Goal: Information Seeking & Learning: Learn about a topic

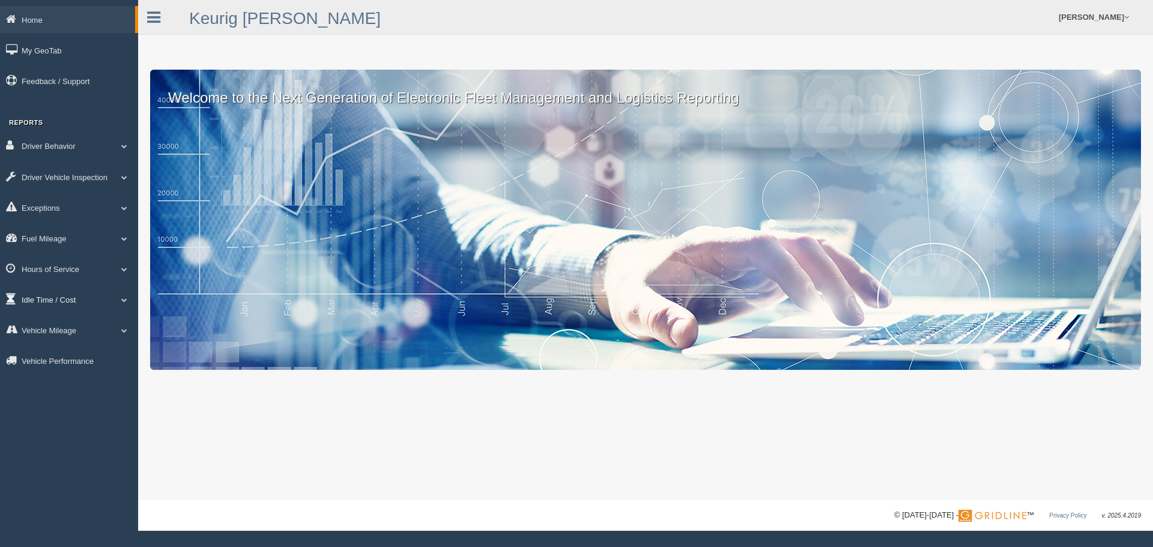
click at [115, 306] on link "Idle Time / Cost" at bounding box center [69, 299] width 138 height 27
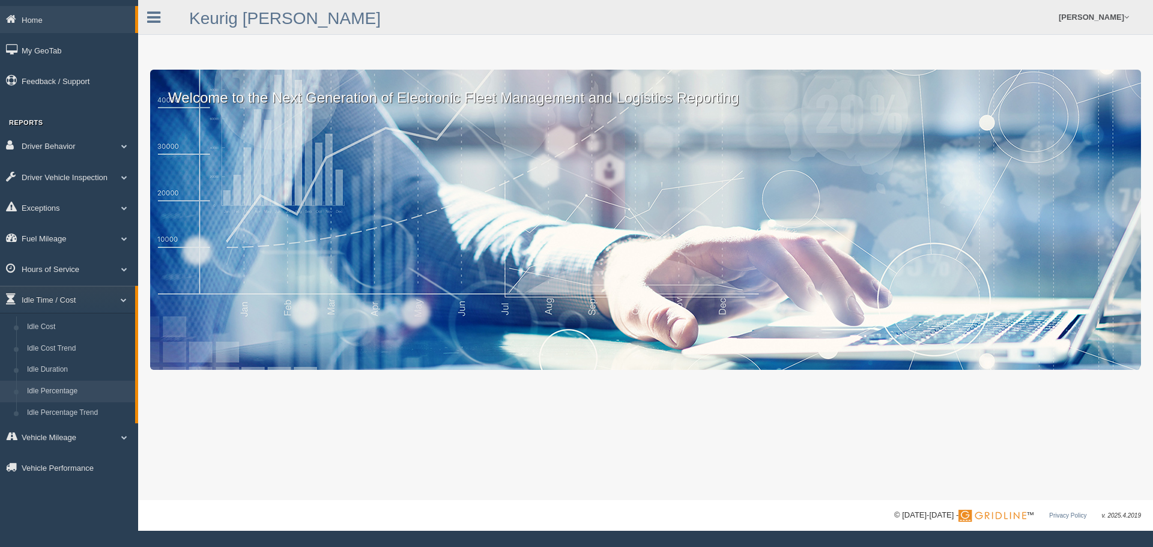
click at [61, 387] on link "Idle Percentage" at bounding box center [79, 392] width 114 height 22
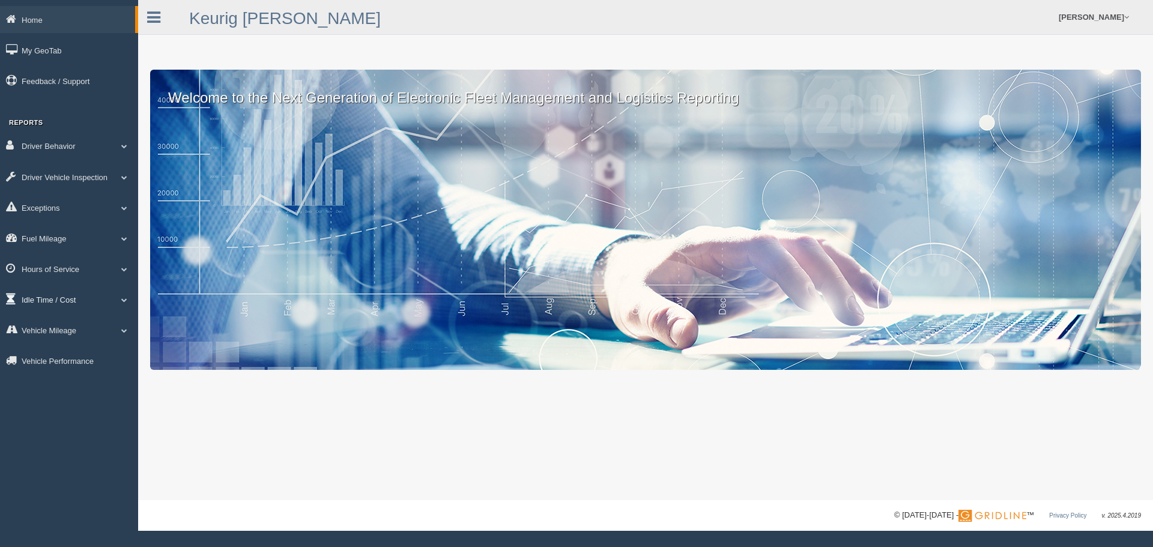
click at [77, 303] on link "Idle Time / Cost" at bounding box center [69, 299] width 138 height 27
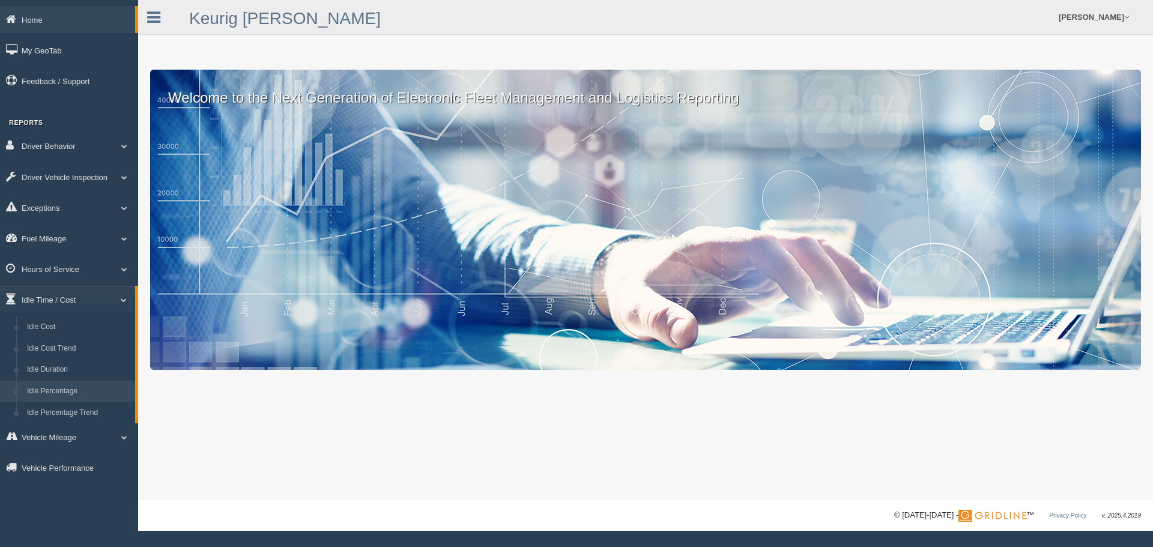
click at [56, 392] on link "Idle Percentage" at bounding box center [79, 392] width 114 height 22
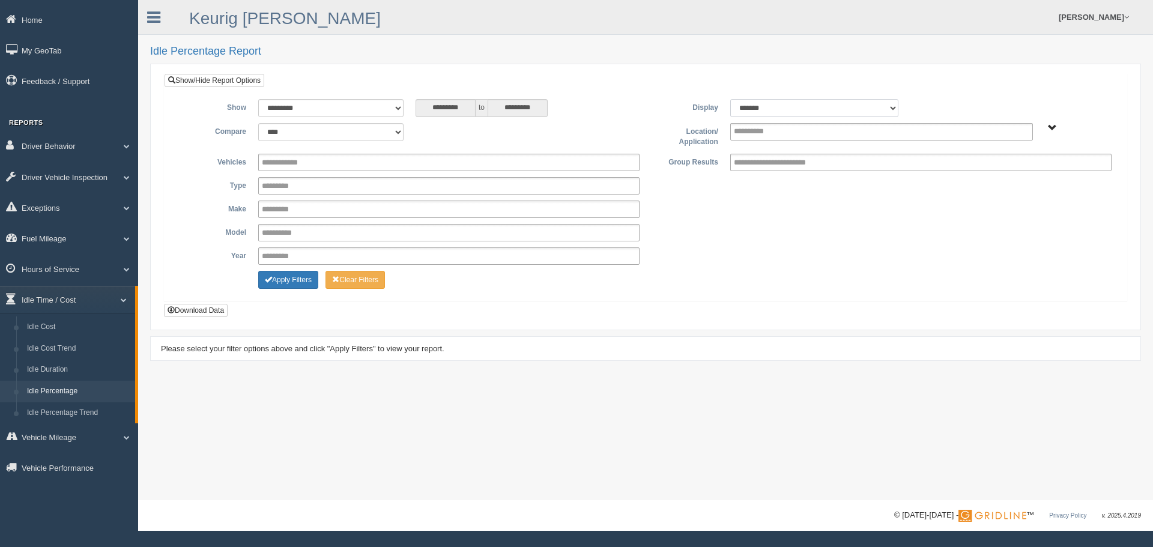
click at [826, 114] on select "******* ******" at bounding box center [814, 108] width 168 height 18
click at [808, 106] on select "******* ******" at bounding box center [814, 108] width 168 height 18
click at [793, 138] on ul at bounding box center [881, 131] width 303 height 17
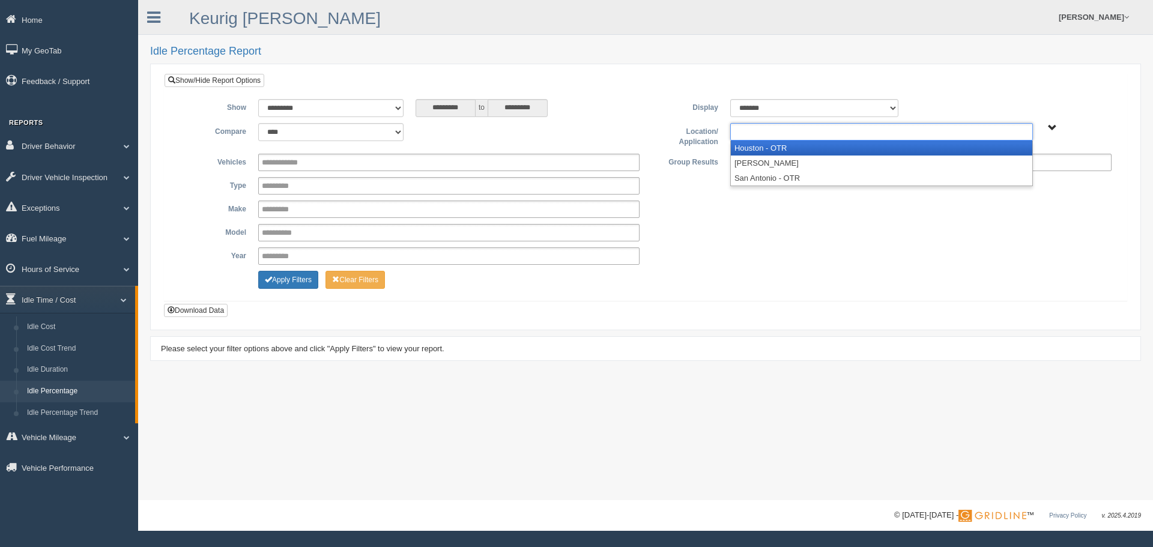
click at [784, 148] on li "Houston - OTR" at bounding box center [882, 148] width 302 height 15
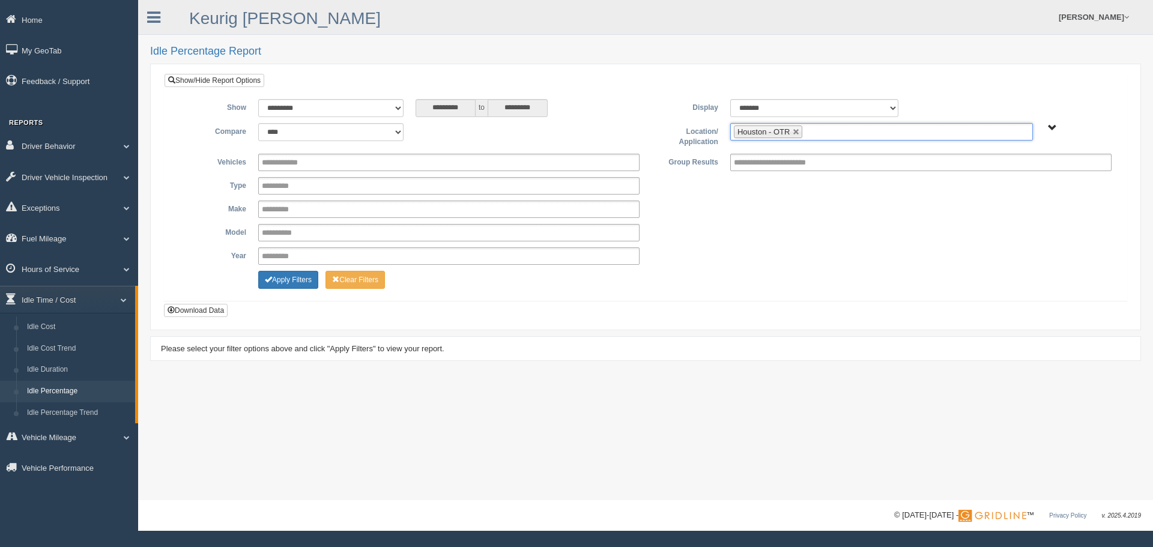
click at [827, 136] on ul "Houston - OTR" at bounding box center [881, 131] width 303 height 17
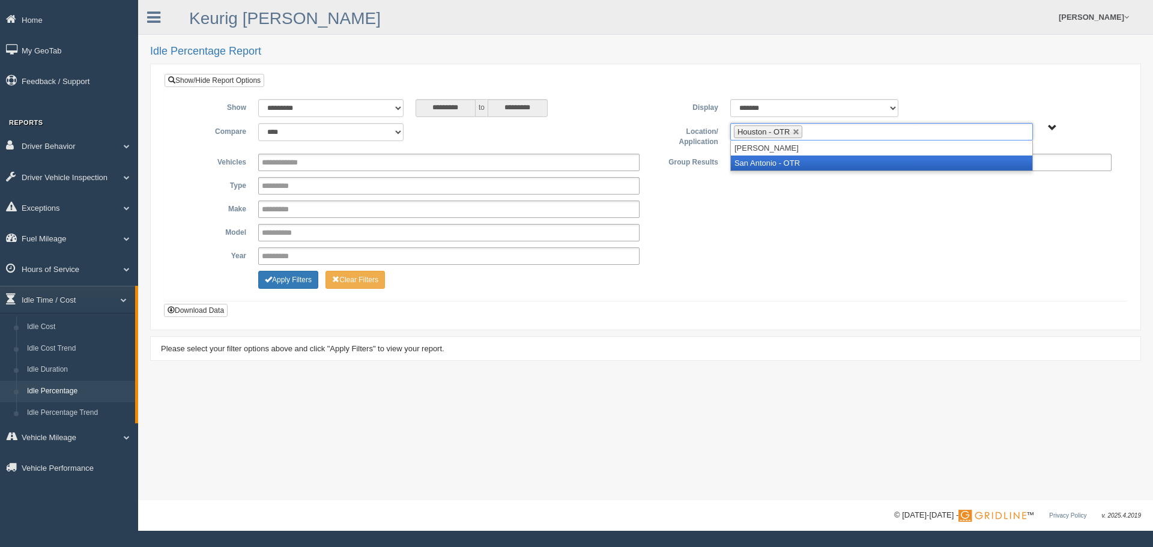
click at [805, 164] on li "San Antonio - OTR" at bounding box center [882, 163] width 302 height 15
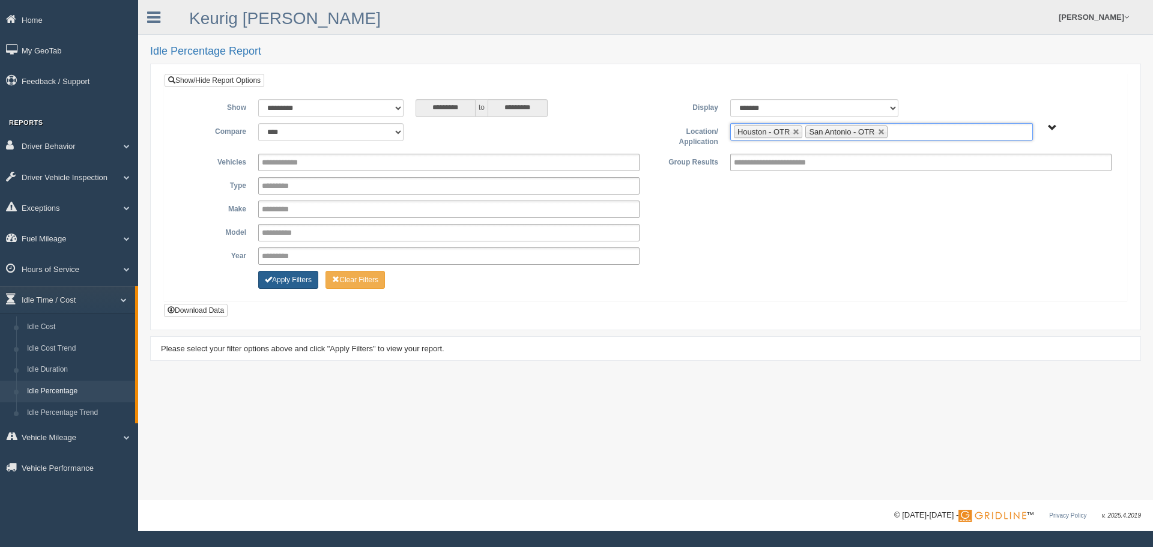
click at [279, 278] on button "Apply Filters" at bounding box center [288, 280] width 60 height 18
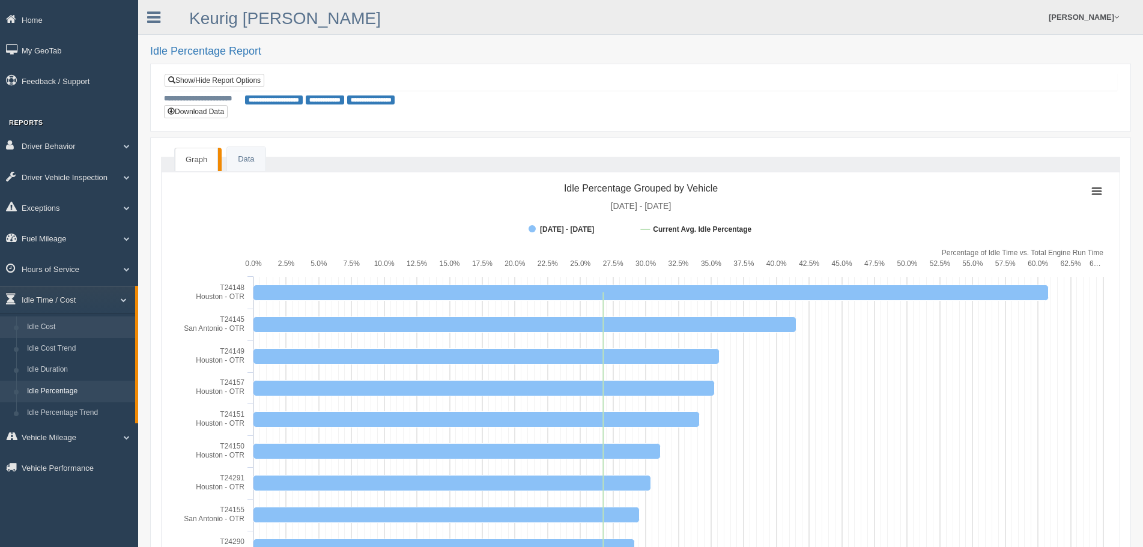
click at [46, 324] on link "Idle Cost" at bounding box center [79, 328] width 114 height 22
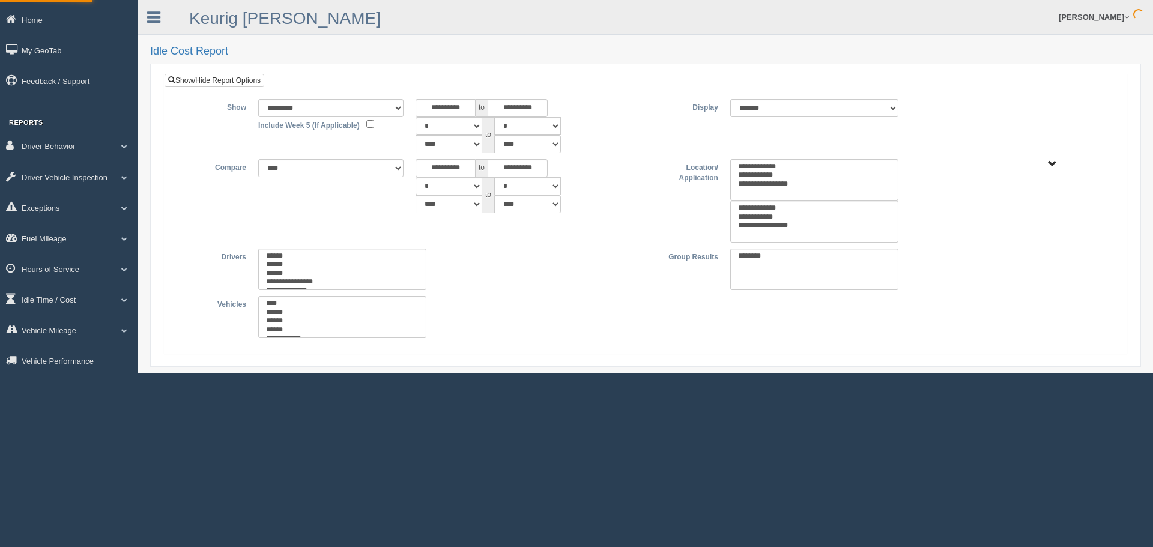
select select
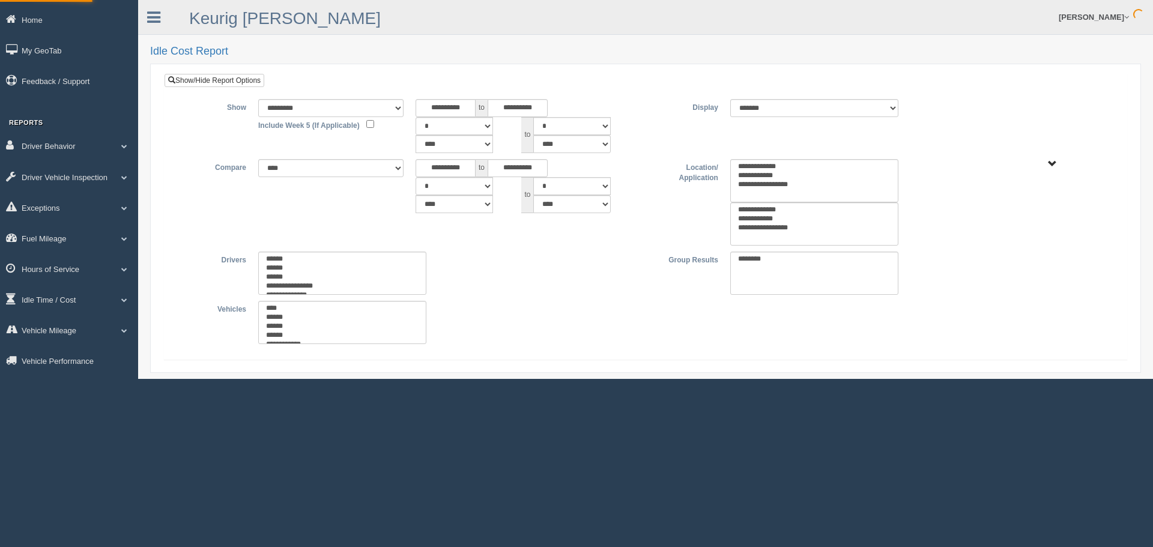
type input "*********"
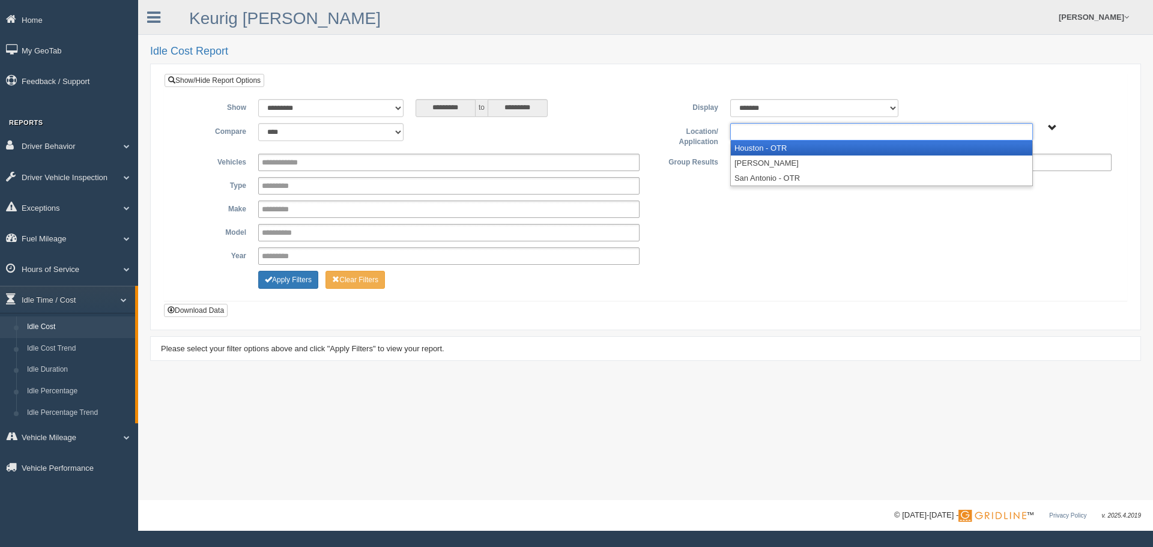
click at [832, 129] on ul at bounding box center [881, 131] width 303 height 17
click at [813, 145] on li "Houston - OTR" at bounding box center [882, 148] width 302 height 15
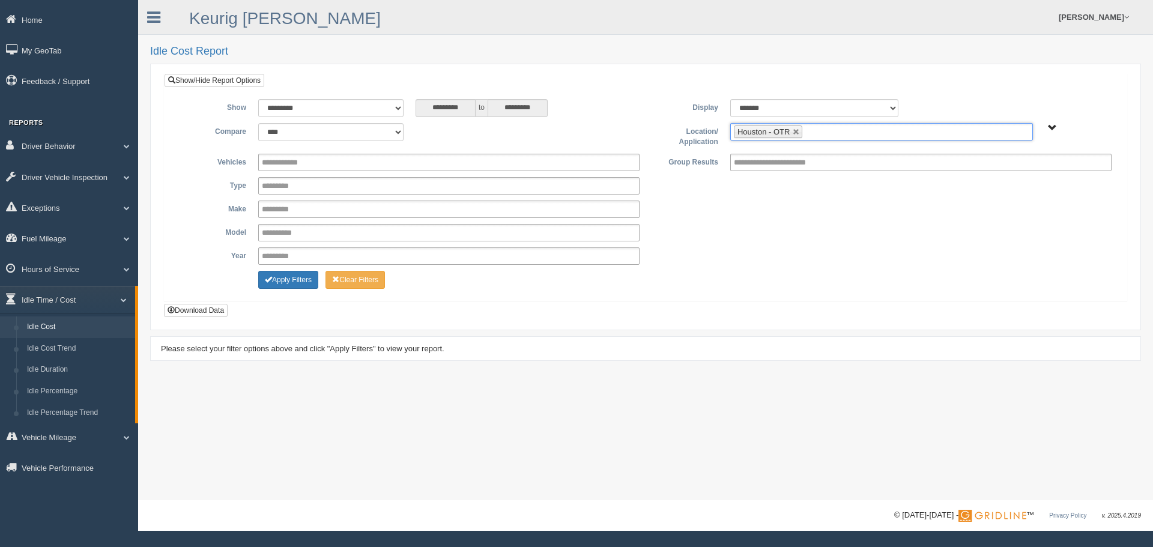
click at [829, 126] on ul "Houston - OTR" at bounding box center [881, 131] width 303 height 17
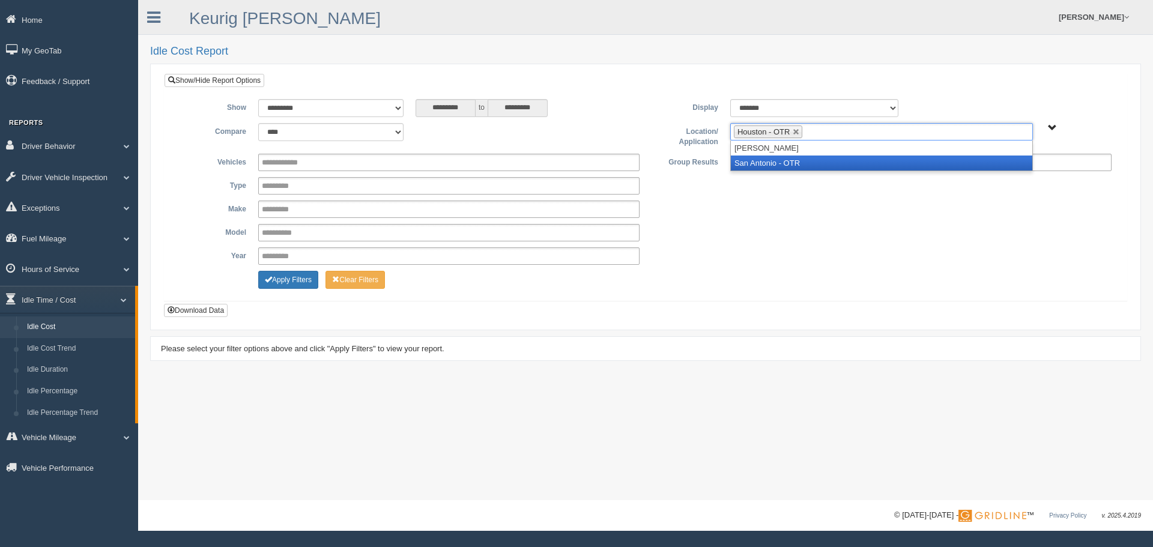
click at [808, 163] on li "San Antonio - OTR" at bounding box center [882, 163] width 302 height 15
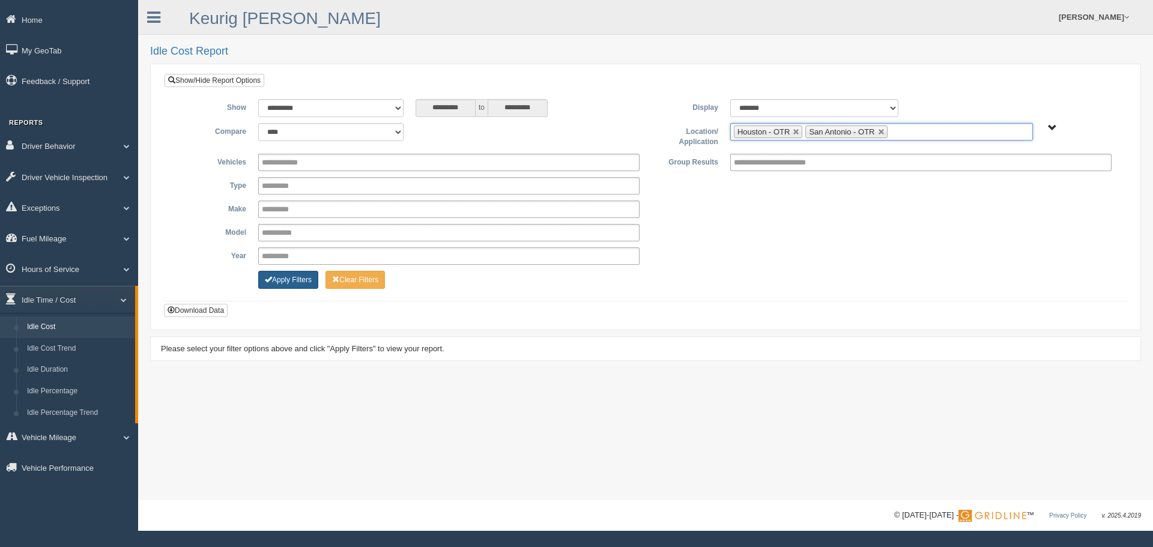
click at [299, 279] on button "Apply Filters" at bounding box center [288, 280] width 60 height 18
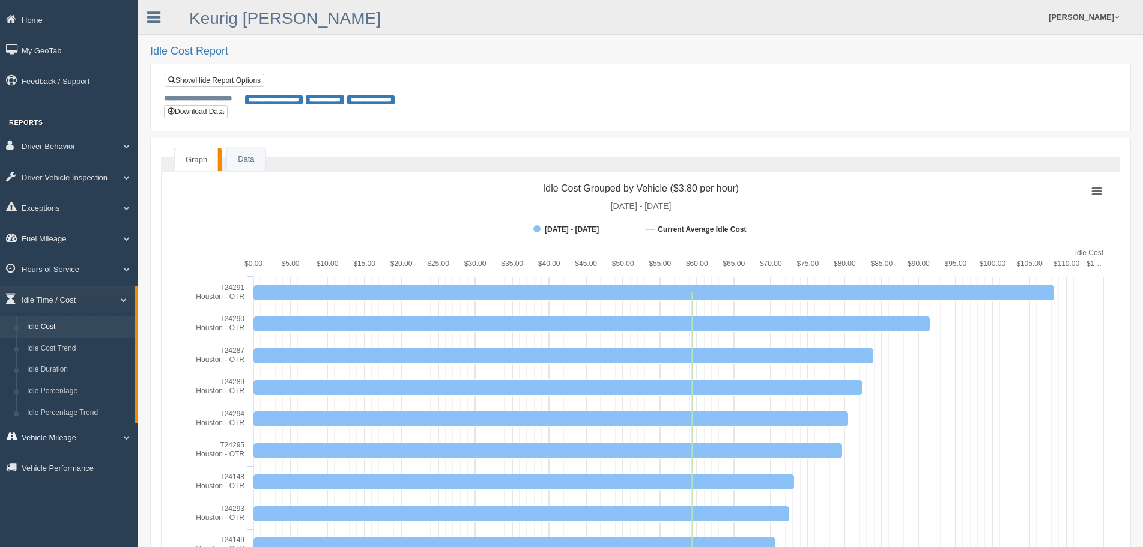
click at [67, 432] on link "Vehicle Mileage" at bounding box center [69, 436] width 138 height 27
click at [69, 237] on link "Fuel Mileage" at bounding box center [69, 238] width 138 height 27
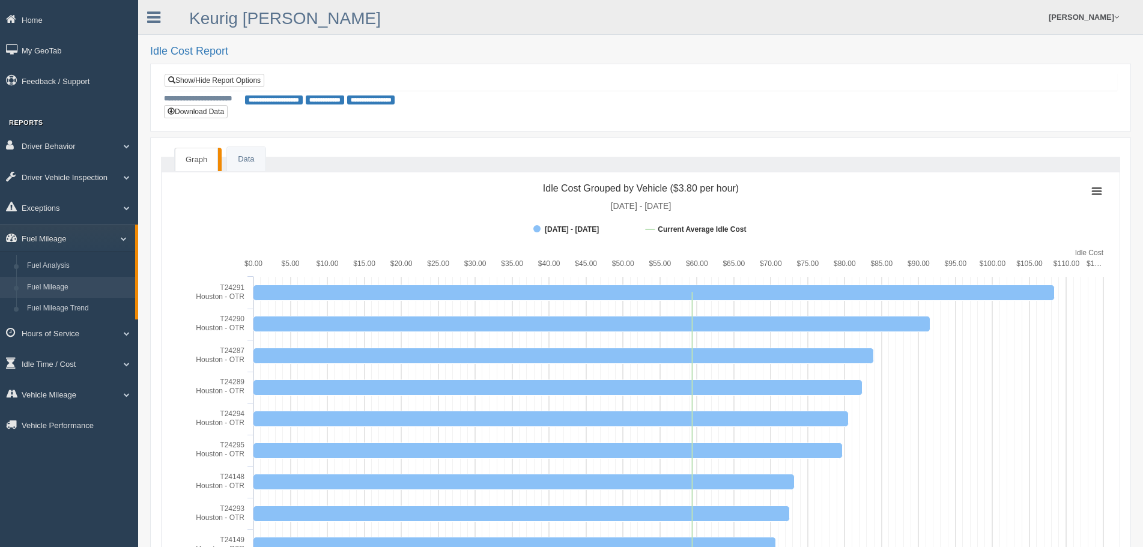
click at [62, 286] on link "Fuel Mileage" at bounding box center [79, 288] width 114 height 22
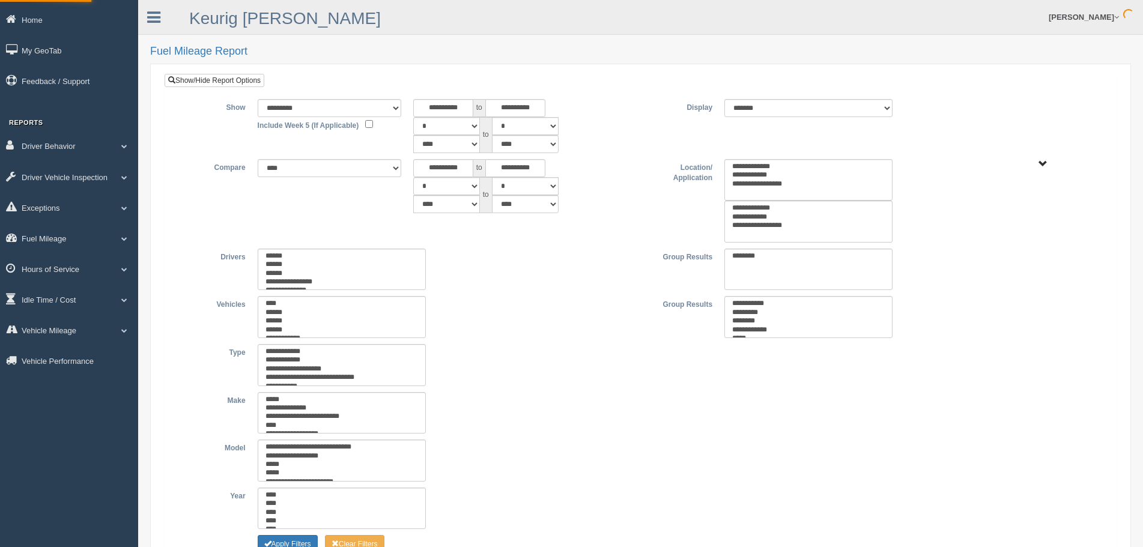
select select
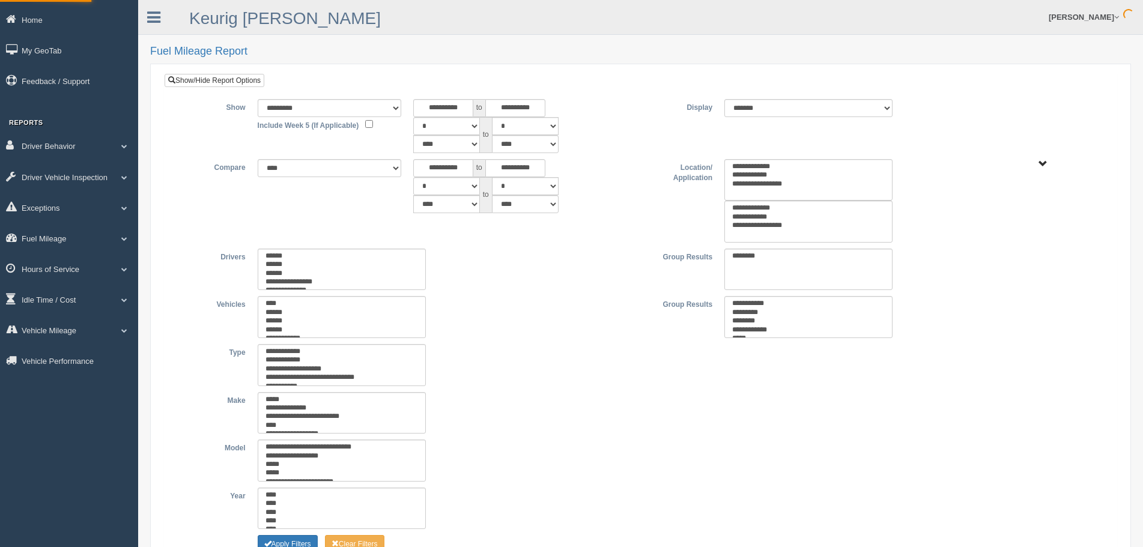
select select
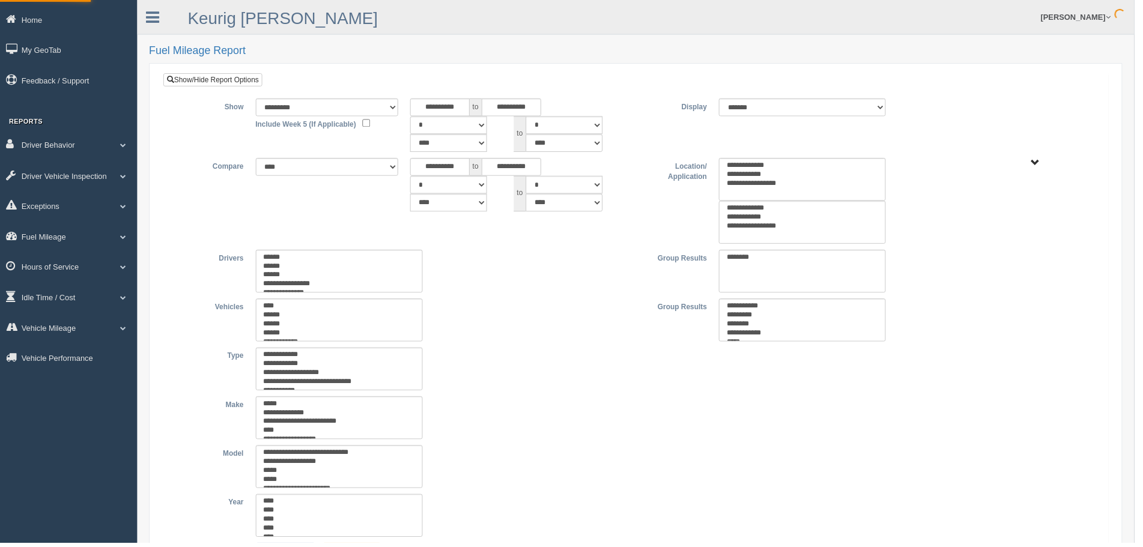
type input "*********"
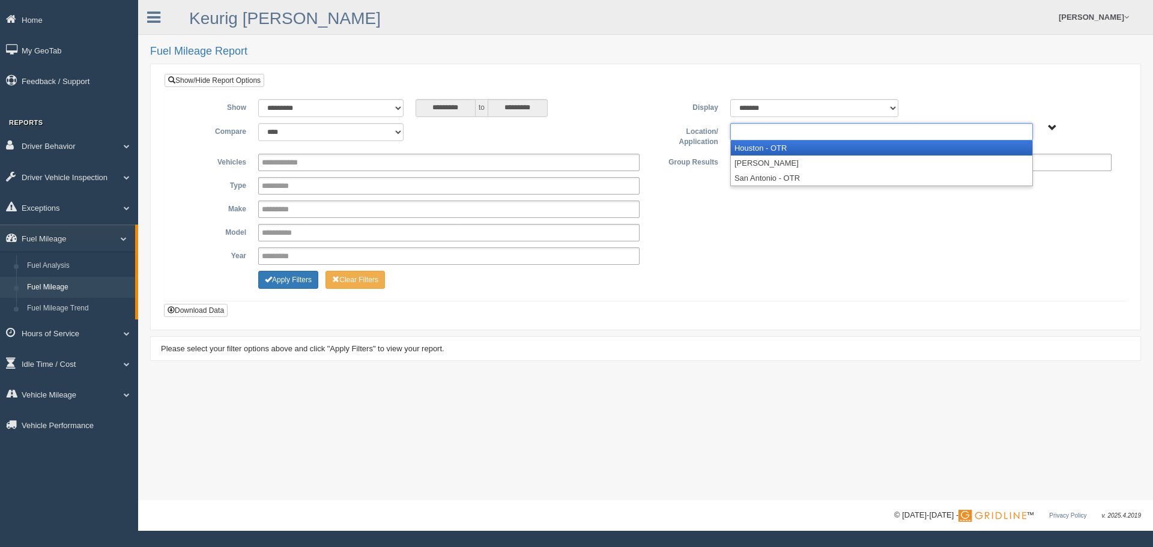
click at [795, 133] on ul at bounding box center [881, 131] width 303 height 17
drag, startPoint x: 781, startPoint y: 148, endPoint x: 786, endPoint y: 142, distance: 7.7
click at [781, 149] on li "Houston - OTR" at bounding box center [882, 148] width 302 height 15
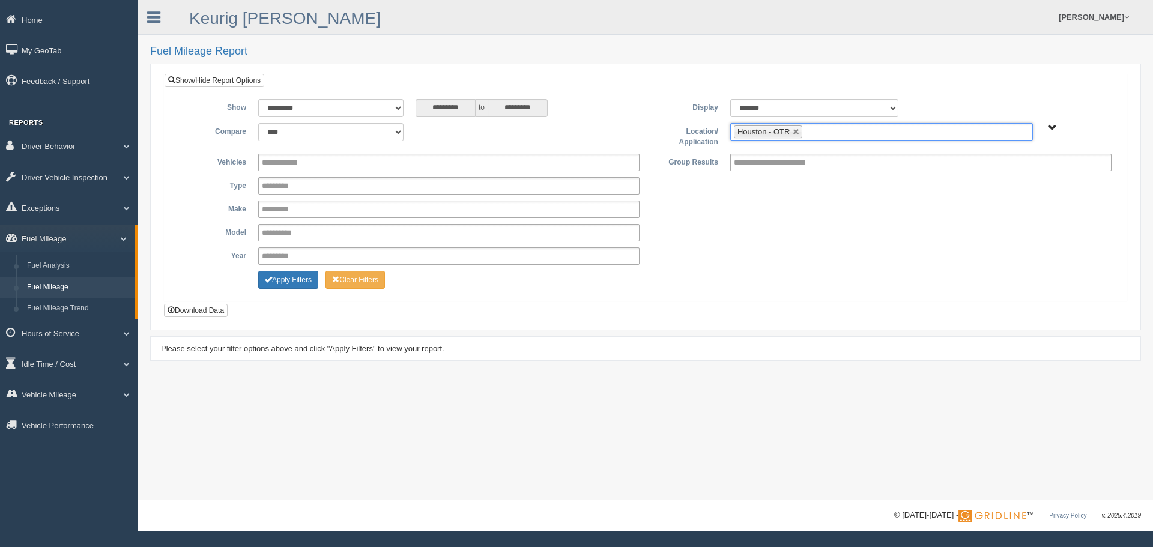
click at [833, 132] on ul "Houston - OTR" at bounding box center [881, 131] width 303 height 17
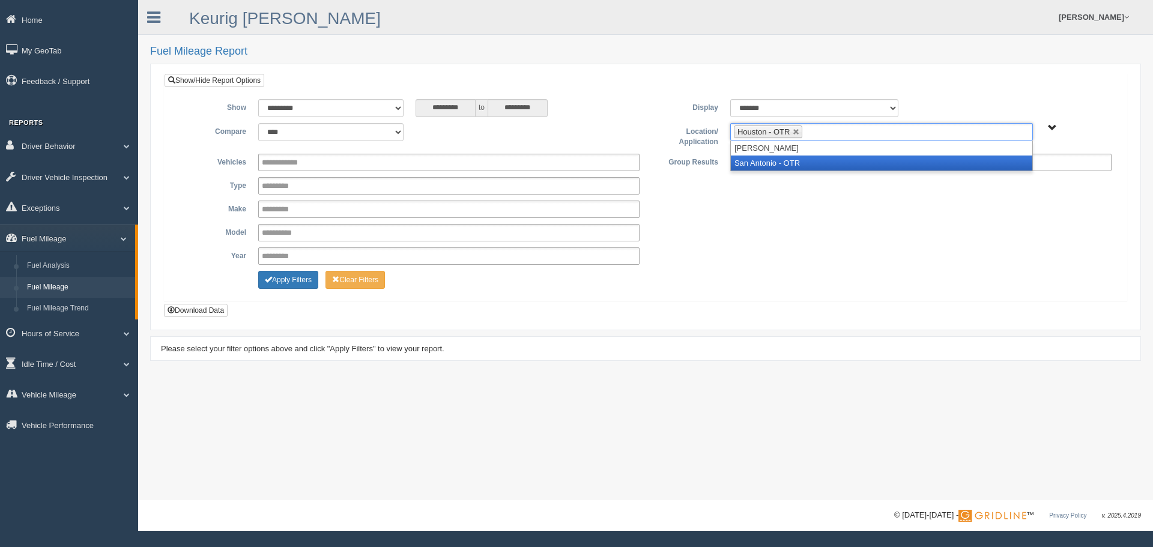
click at [795, 165] on li "San Antonio - OTR" at bounding box center [882, 163] width 302 height 15
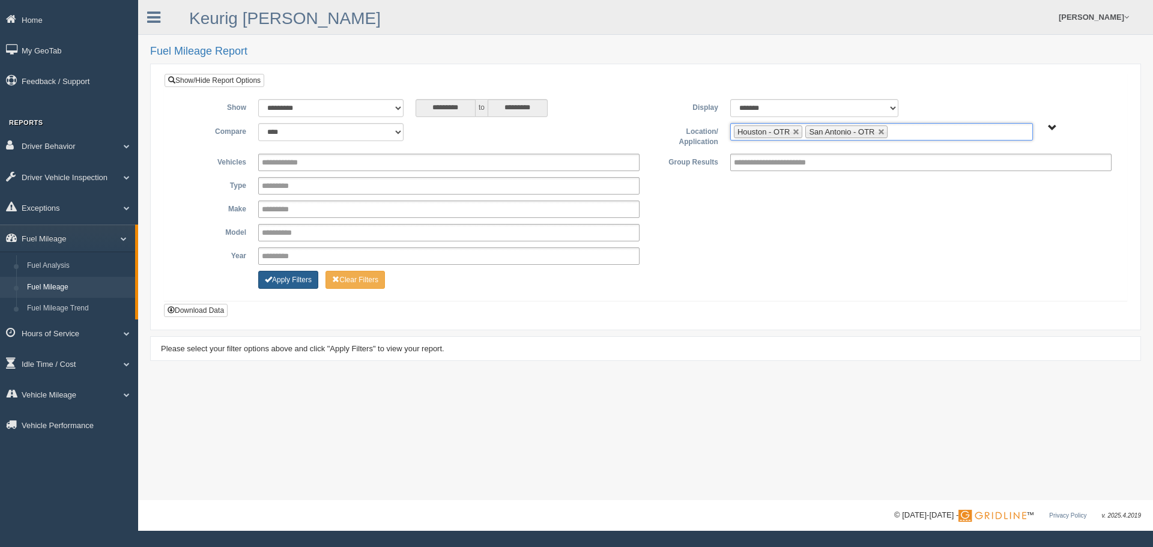
click at [261, 280] on button "Apply Filters" at bounding box center [288, 280] width 60 height 18
